Goal: Task Accomplishment & Management: Manage account settings

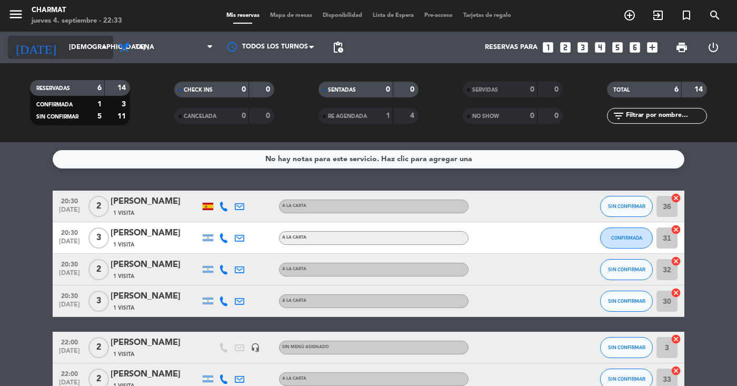
click at [102, 42] on icon "arrow_drop_down" at bounding box center [104, 47] width 13 height 13
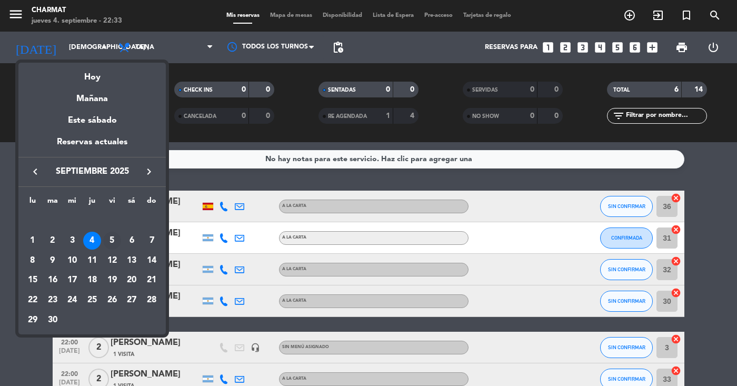
click at [109, 243] on div "5" at bounding box center [112, 241] width 18 height 18
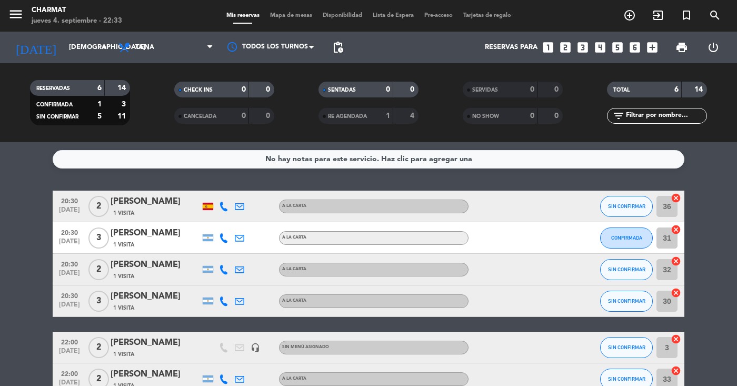
type input "vie. [DATE]"
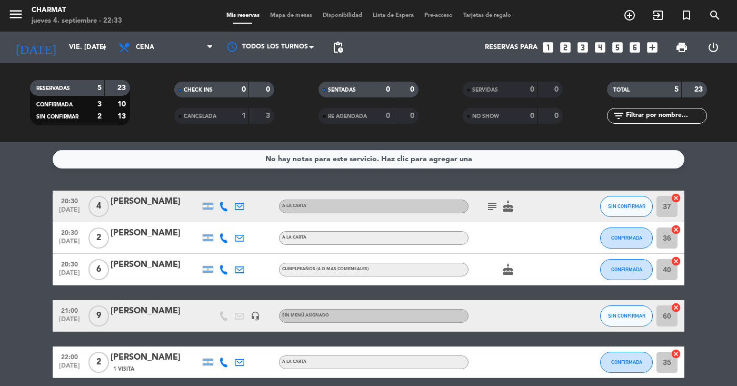
click at [509, 207] on icon "cake" at bounding box center [507, 206] width 13 height 13
click at [155, 202] on div "[PERSON_NAME]" at bounding box center [154, 202] width 89 height 14
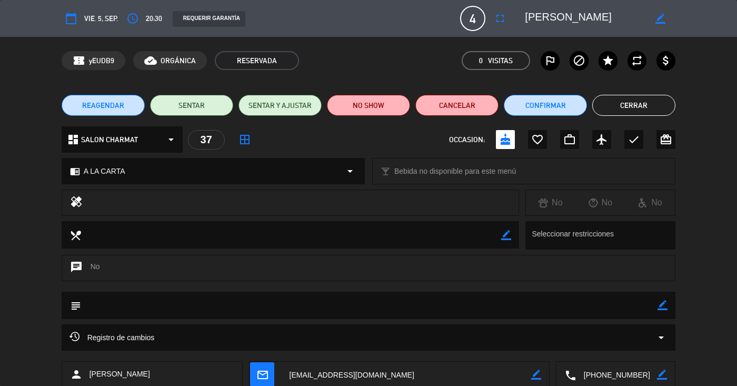
click at [107, 13] on span "vie. 5, sep." at bounding box center [101, 19] width 34 height 12
click at [93, 21] on span "vie. 5, sep." at bounding box center [101, 19] width 34 height 12
click at [104, 19] on span "vie. 5, sep." at bounding box center [101, 19] width 34 height 12
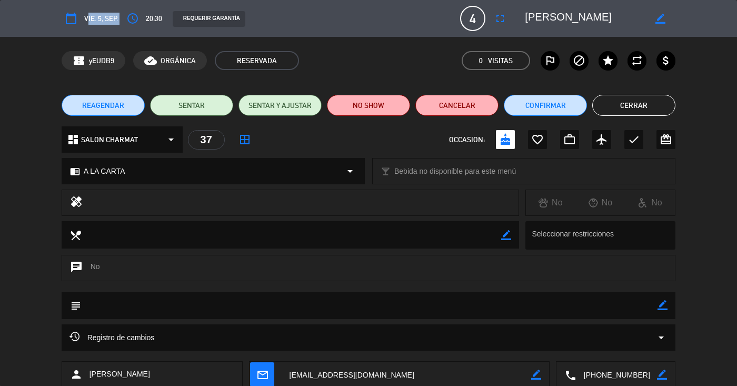
click at [95, 19] on span "vie. 5, sep." at bounding box center [101, 19] width 34 height 12
